Goal: Book appointment/travel/reservation

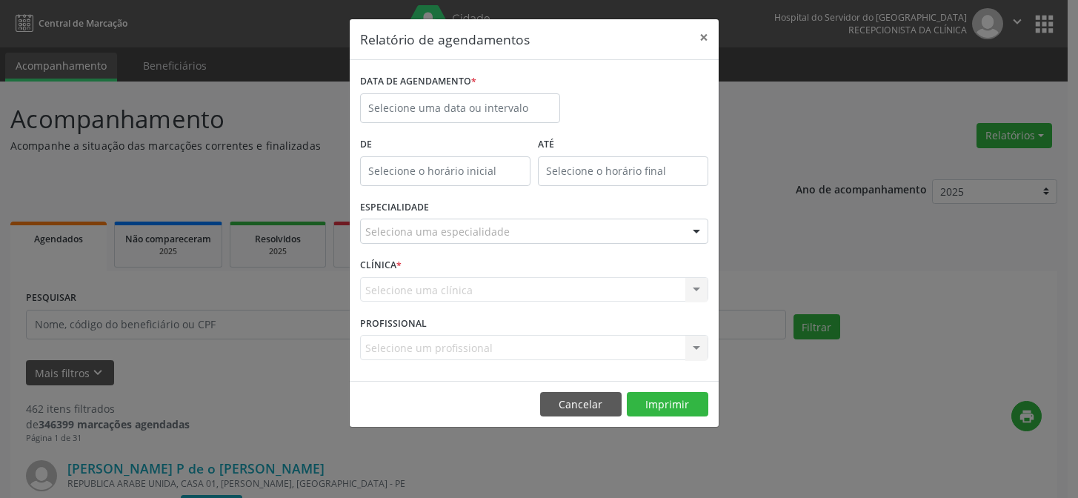
select select "8"
click at [447, 104] on input "text" at bounding box center [460, 108] width 200 height 30
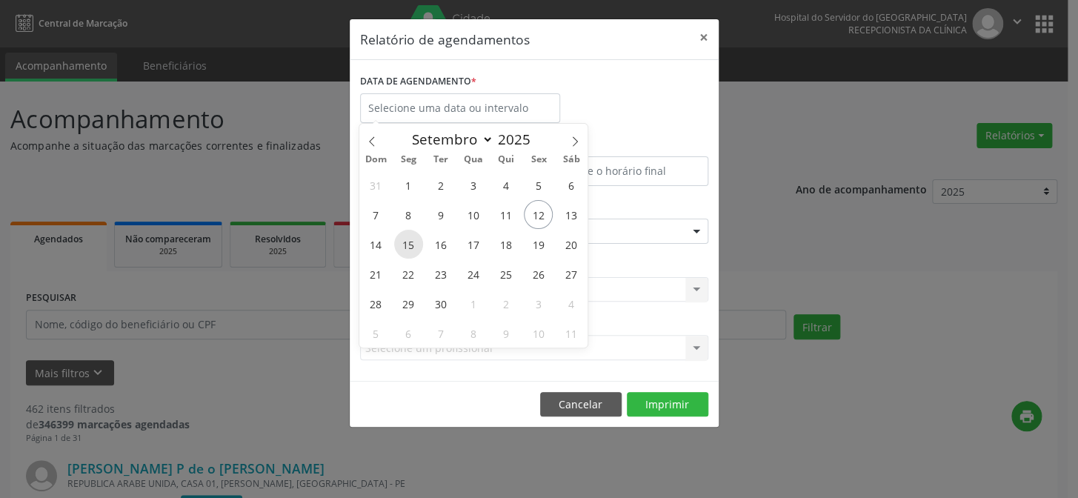
click at [410, 238] on span "15" at bounding box center [408, 244] width 29 height 29
type input "[DATE]"
click at [409, 238] on span "15" at bounding box center [408, 244] width 29 height 29
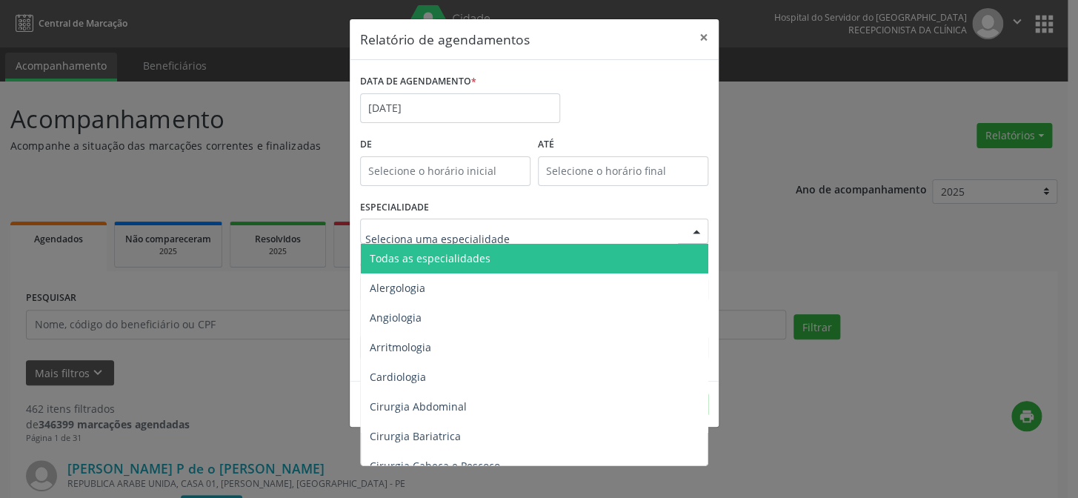
click at [419, 230] on input "text" at bounding box center [521, 239] width 313 height 30
type input "cir"
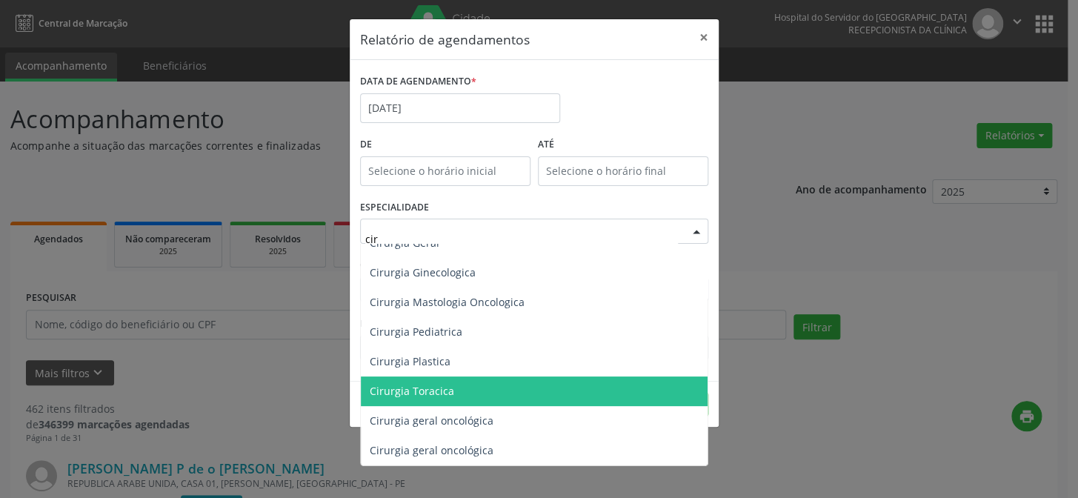
scroll to position [201, 0]
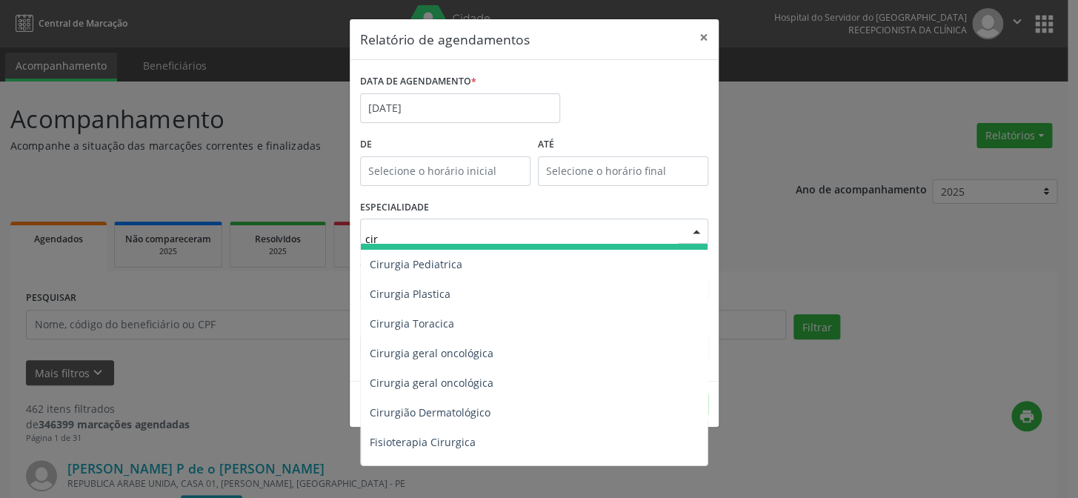
drag, startPoint x: 370, startPoint y: 239, endPoint x: 355, endPoint y: 241, distance: 15.0
click at [356, 241] on div "ESPECIALIDADE cir Cirurgia Abdominal Cirurgia Bariatrica Cirurgia Cabeça e Pesc…" at bounding box center [534, 225] width 356 height 58
type input "t"
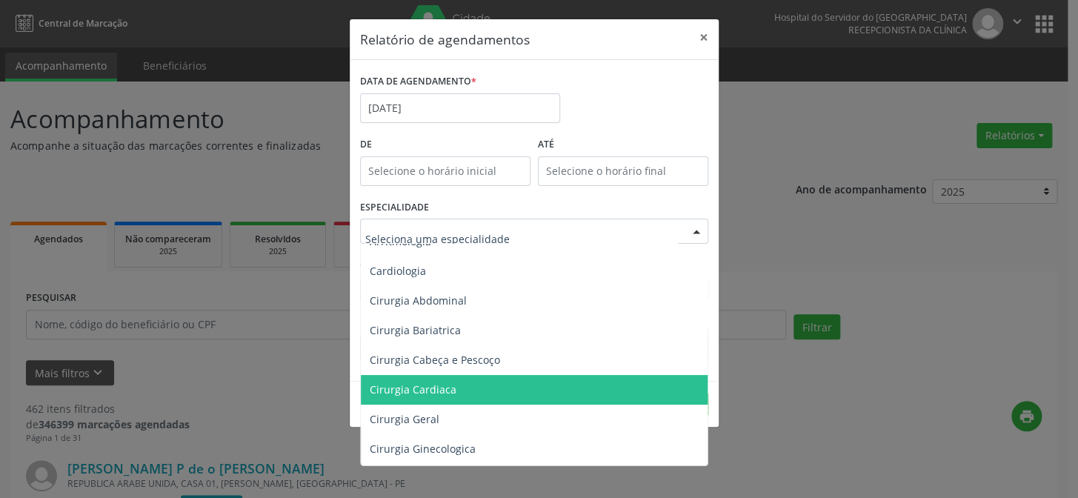
scroll to position [0, 0]
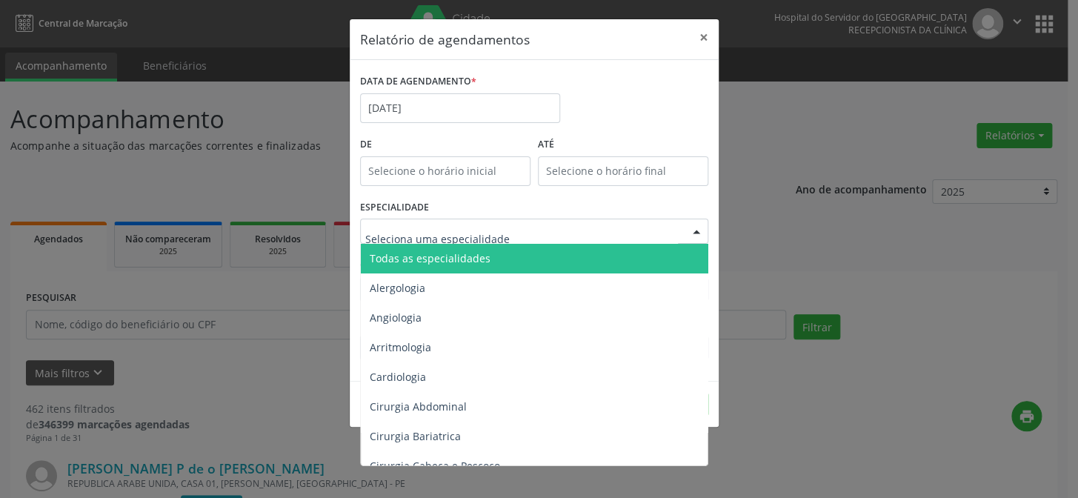
click at [441, 262] on span "Todas as especialidades" at bounding box center [430, 258] width 121 height 14
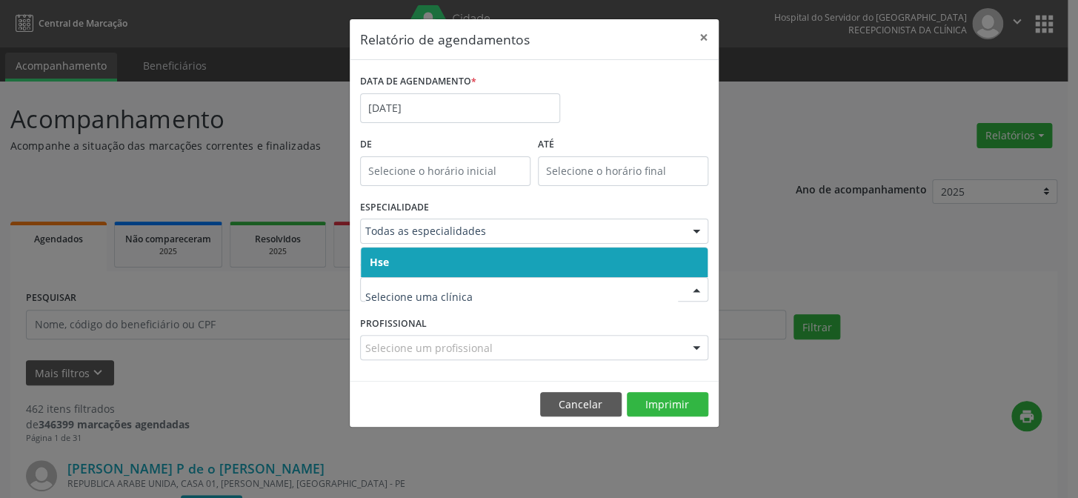
click at [423, 263] on span "Hse" at bounding box center [534, 262] width 347 height 30
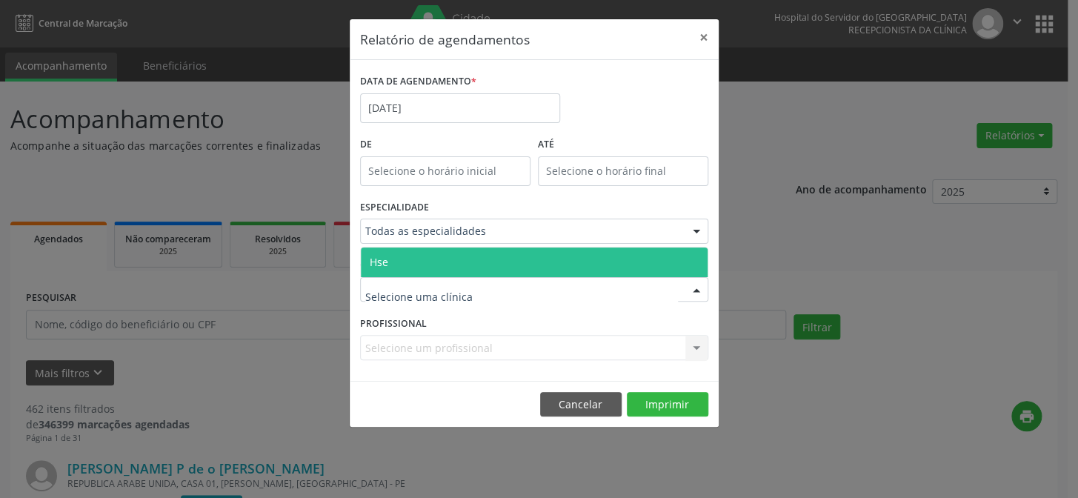
click at [425, 264] on span "Hse" at bounding box center [534, 262] width 347 height 30
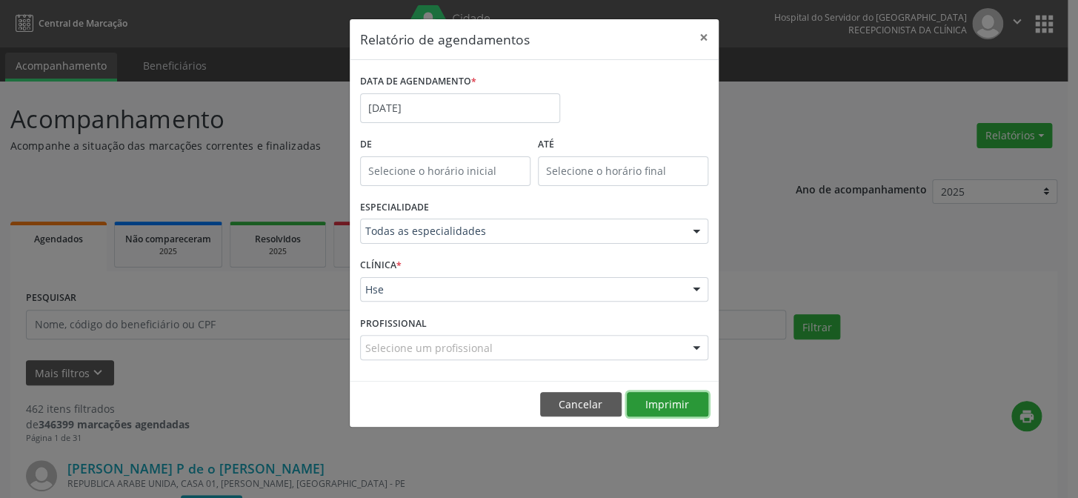
click at [642, 405] on button "Imprimir" at bounding box center [667, 404] width 81 height 25
